Goal: Task Accomplishment & Management: Use online tool/utility

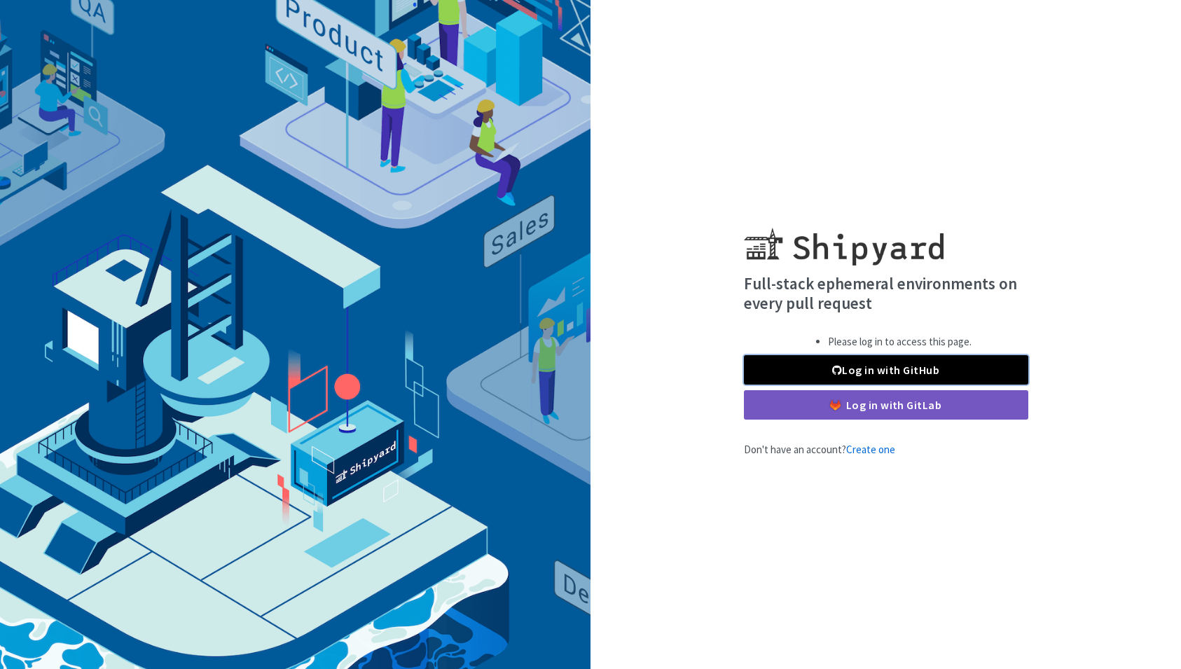
click at [856, 378] on link "Log in with GitHub" at bounding box center [886, 369] width 284 height 29
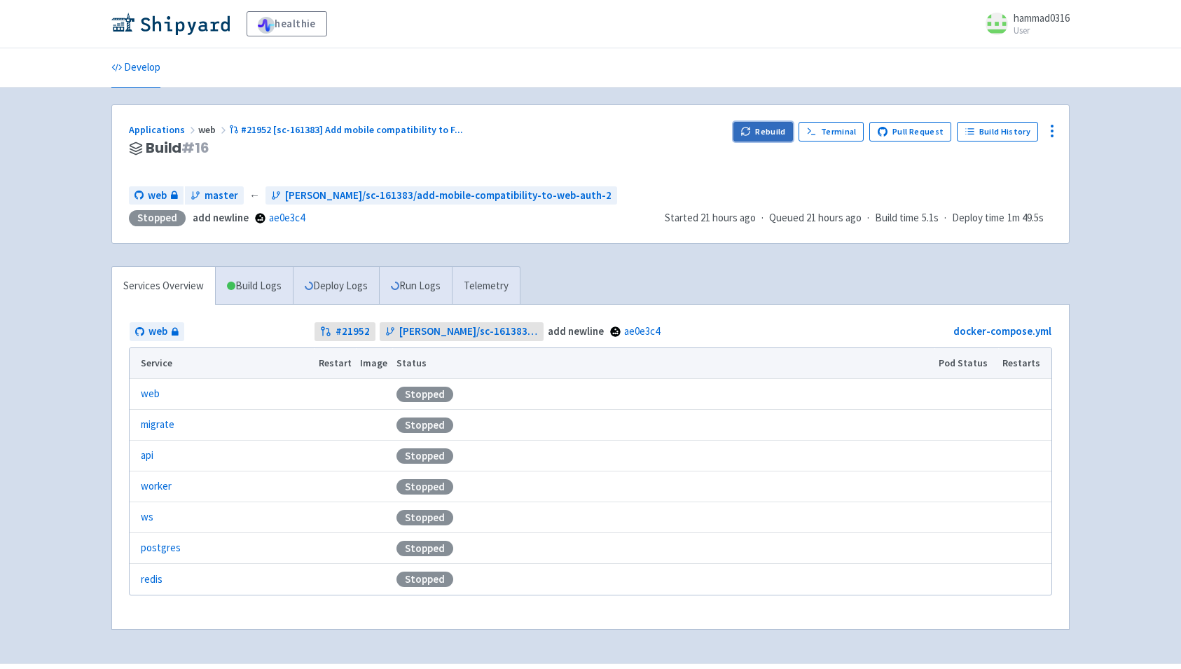
click at [758, 136] on button "Rebuild" at bounding box center [764, 132] width 60 height 20
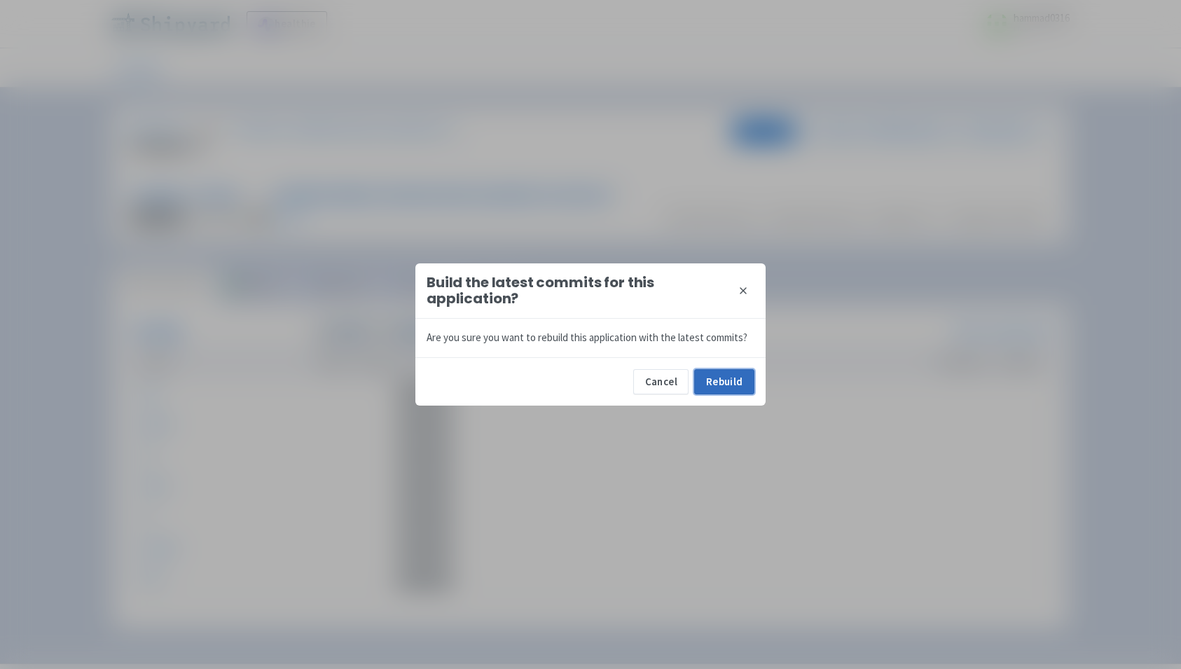
click at [713, 378] on button "Rebuild" at bounding box center [724, 381] width 60 height 25
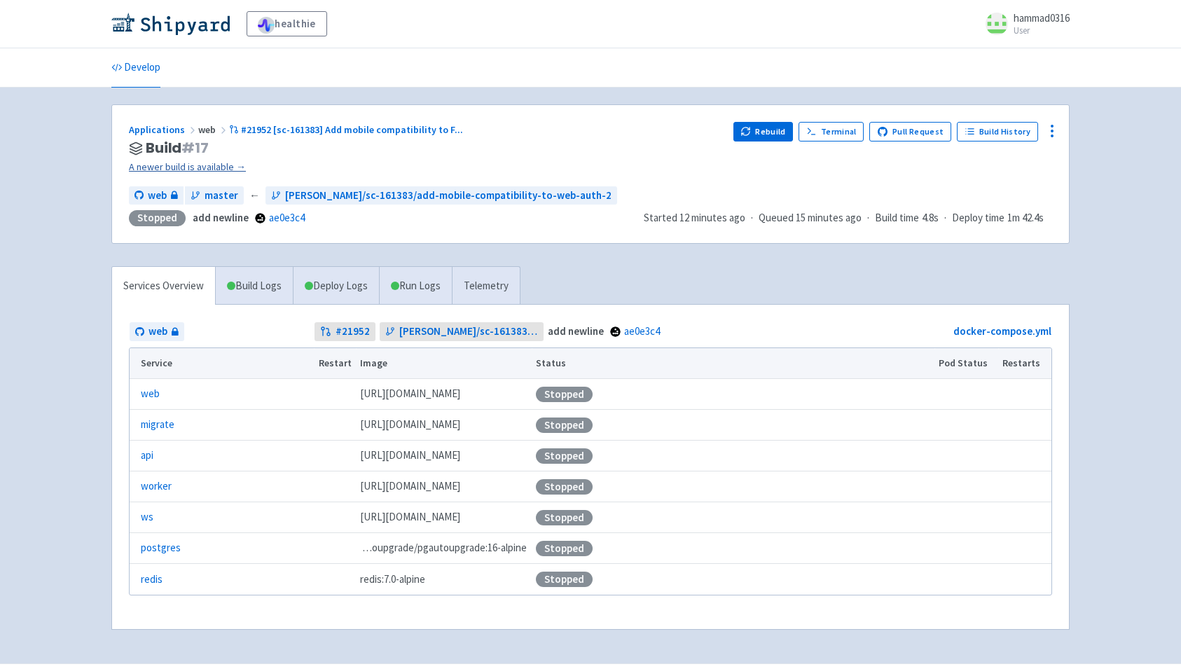
click at [212, 171] on link "A newer build is available →" at bounding box center [425, 167] width 593 height 16
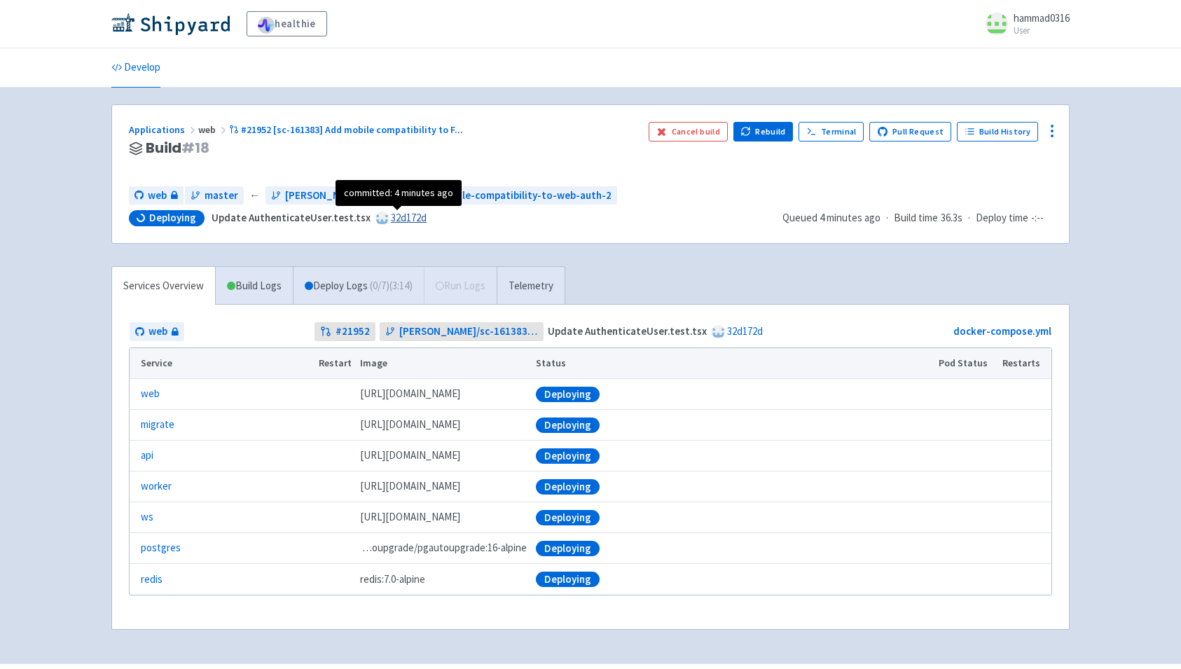
click at [399, 216] on link "32d172d" at bounding box center [409, 217] width 36 height 13
